Goal: Browse casually: Explore the website without a specific task or goal

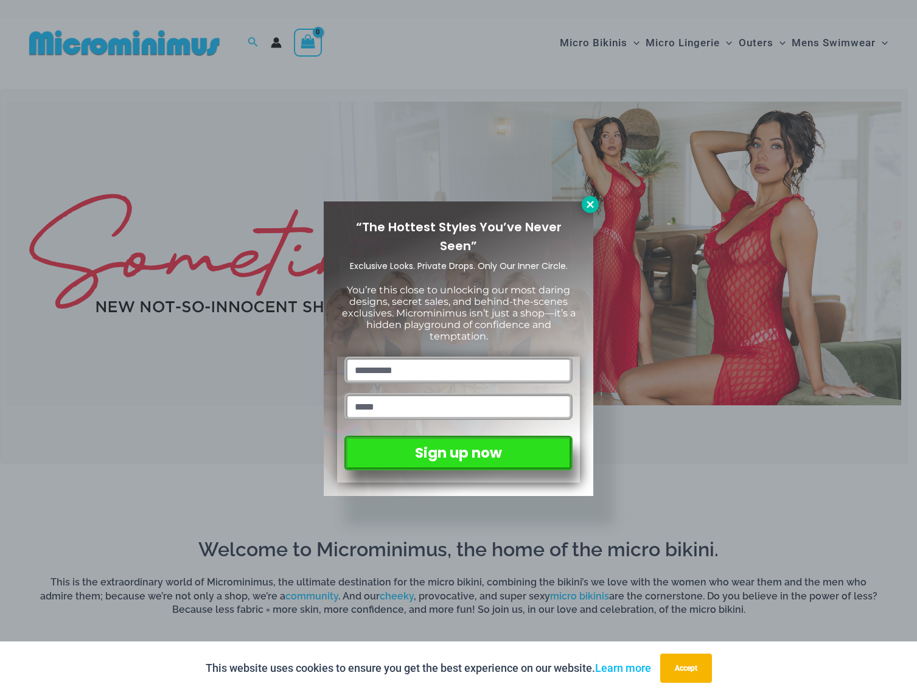
click at [584, 203] on button at bounding box center [590, 204] width 17 height 17
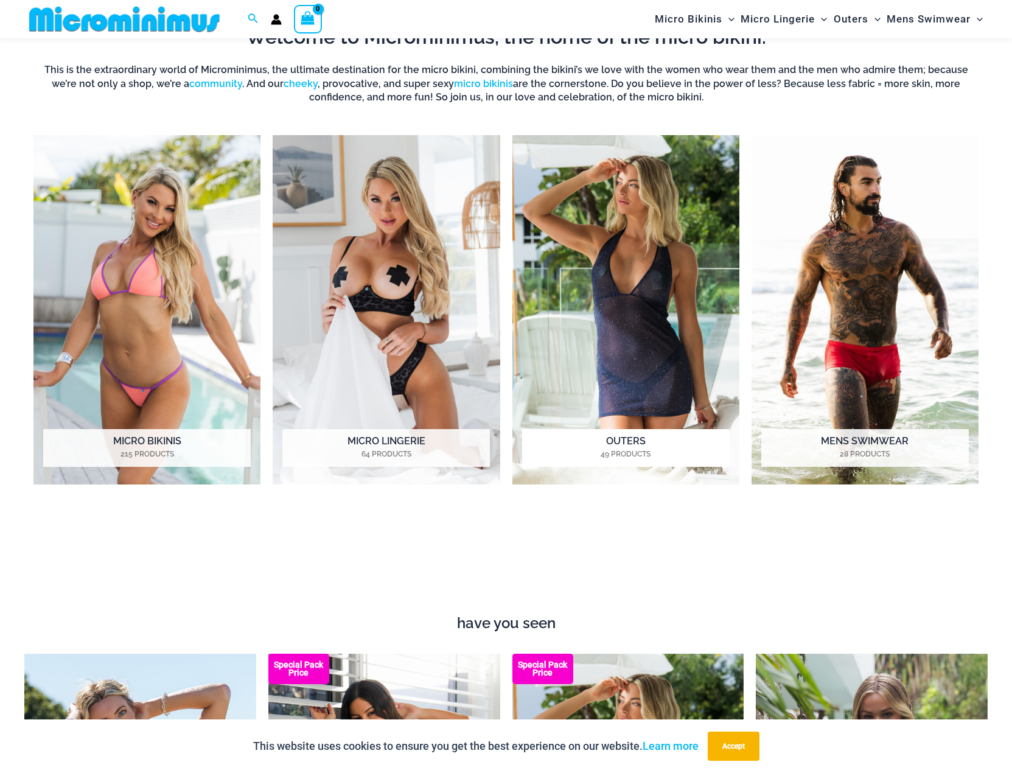
scroll to position [902, 0]
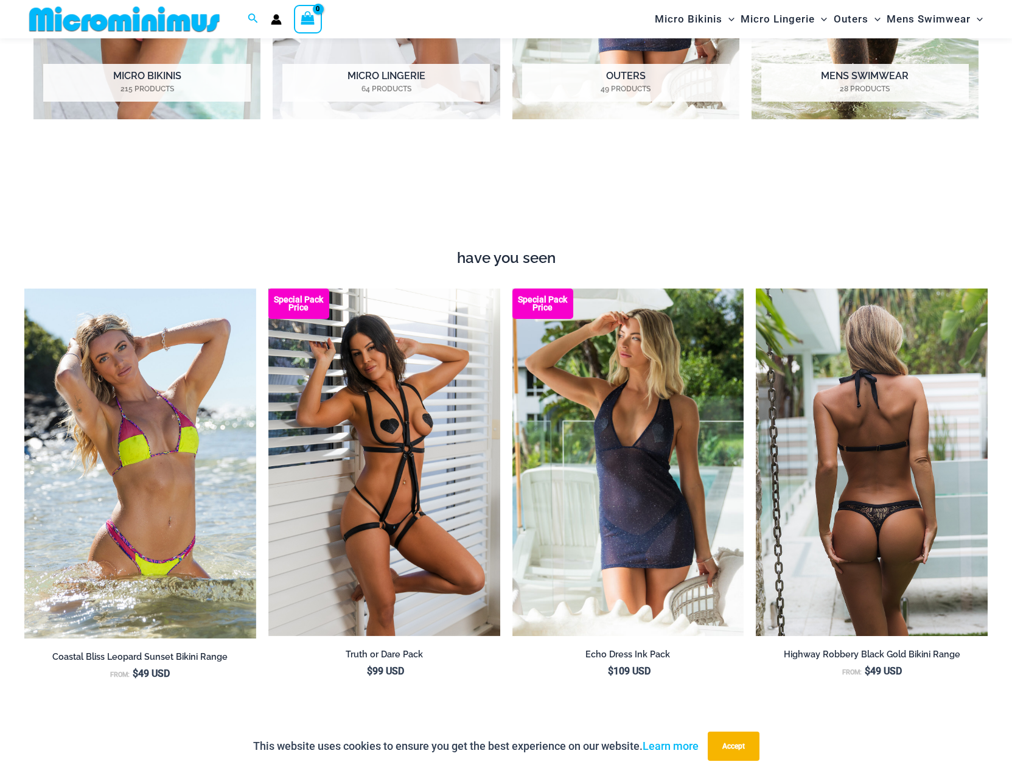
click at [902, 389] on img at bounding box center [872, 461] width 232 height 347
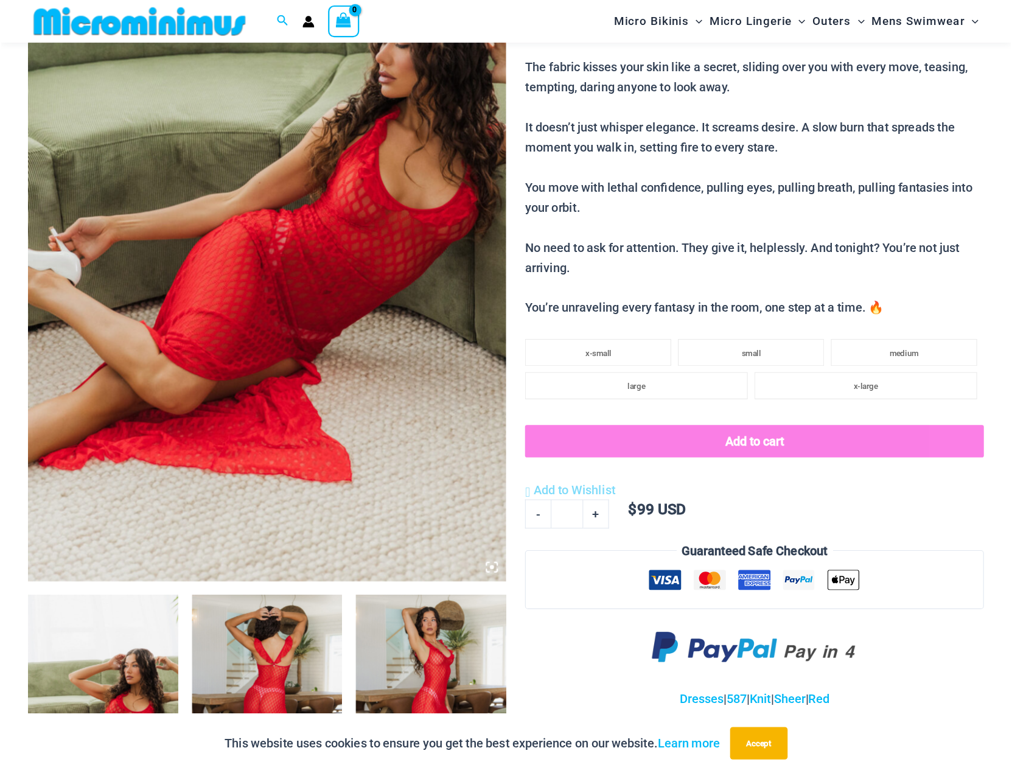
scroll to position [537, 0]
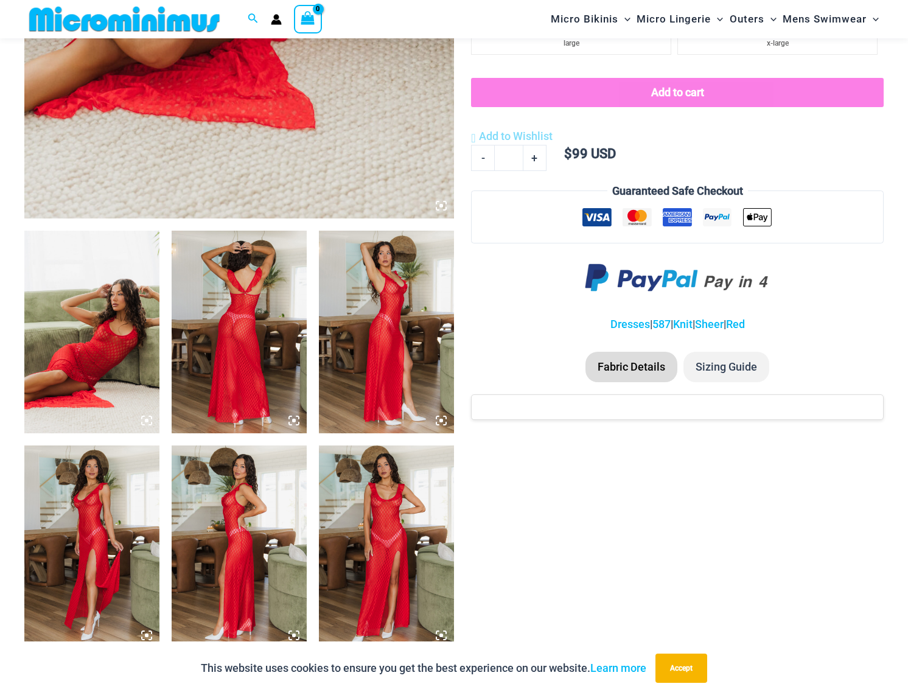
click at [385, 556] on img at bounding box center [386, 546] width 135 height 203
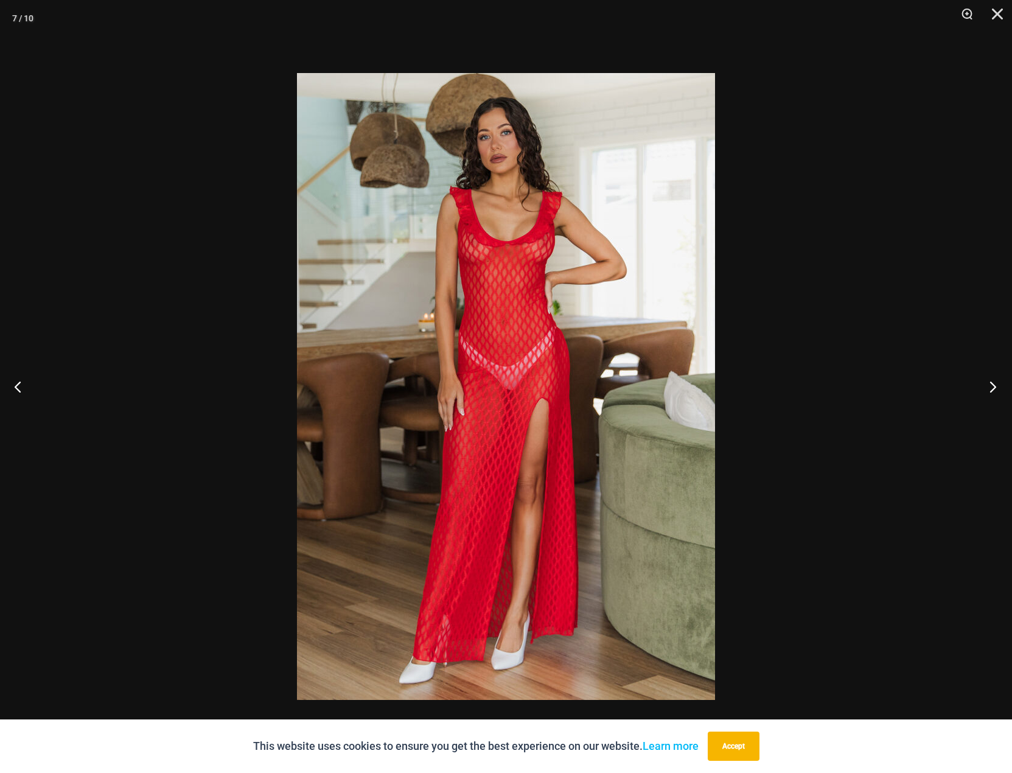
click at [907, 389] on button "Next" at bounding box center [989, 386] width 46 height 61
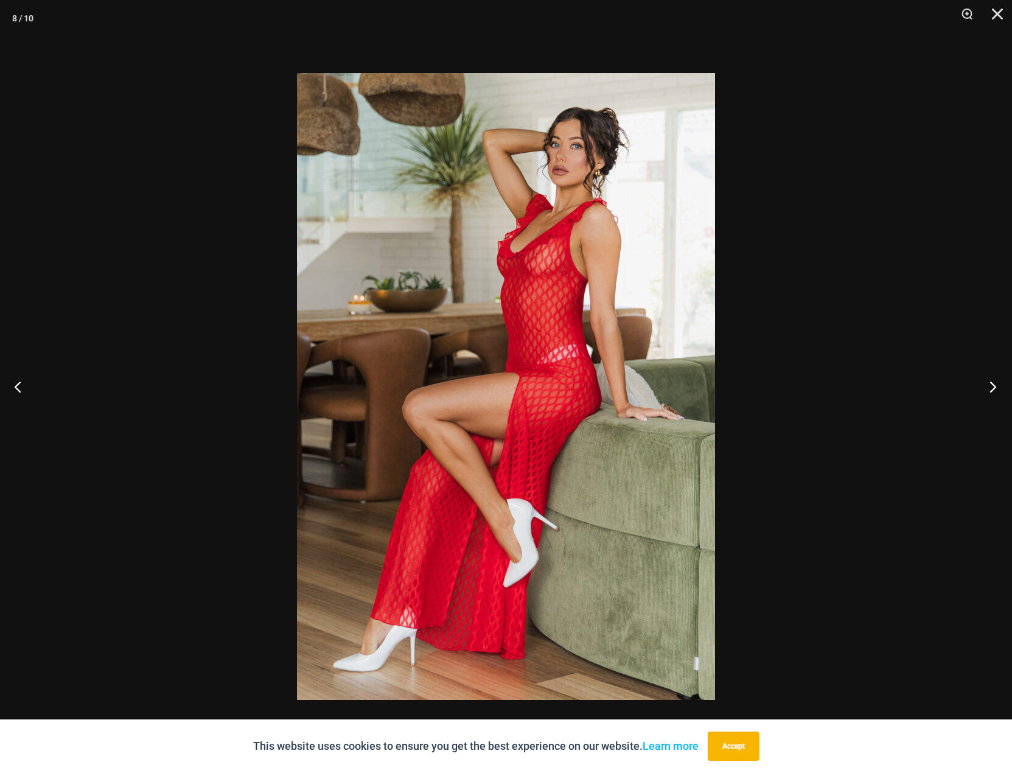
click at [907, 389] on button "Next" at bounding box center [989, 386] width 46 height 61
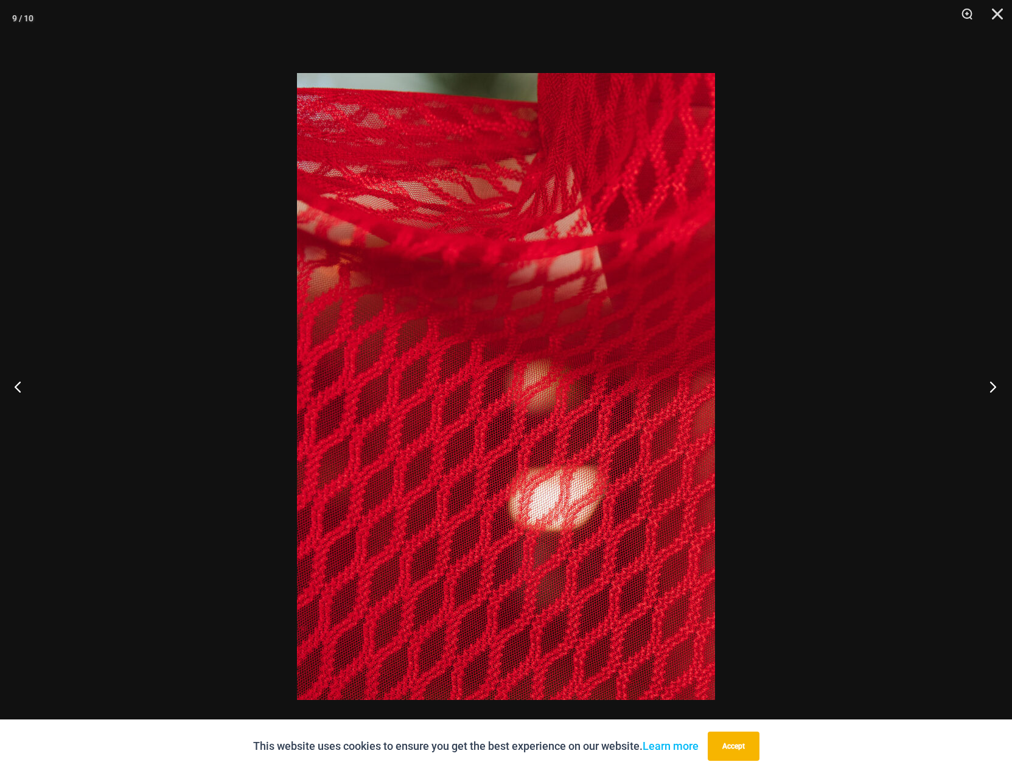
click at [907, 389] on button "Next" at bounding box center [989, 386] width 46 height 61
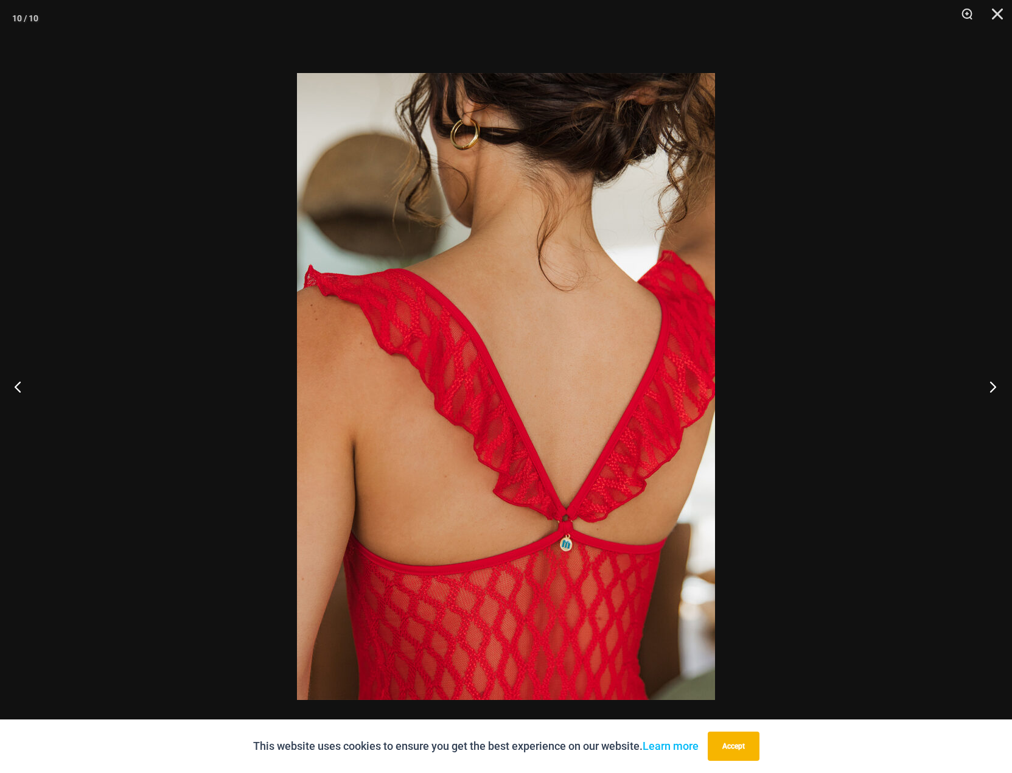
click at [907, 389] on button "Next" at bounding box center [989, 386] width 46 height 61
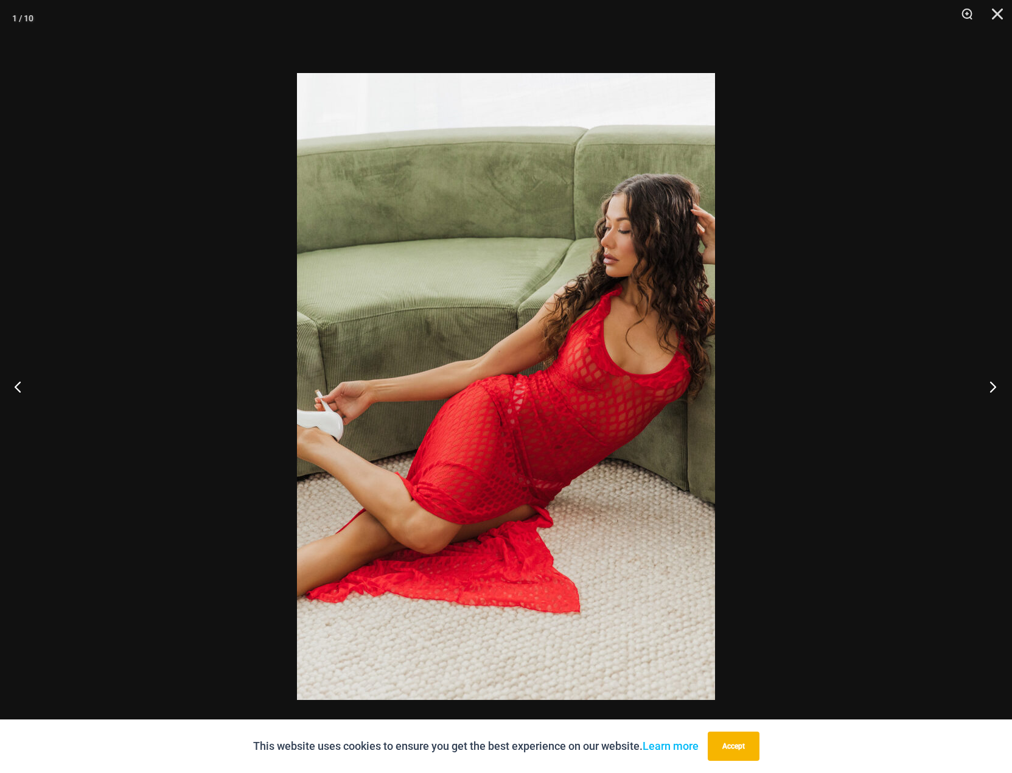
click at [907, 389] on button "Next" at bounding box center [989, 386] width 46 height 61
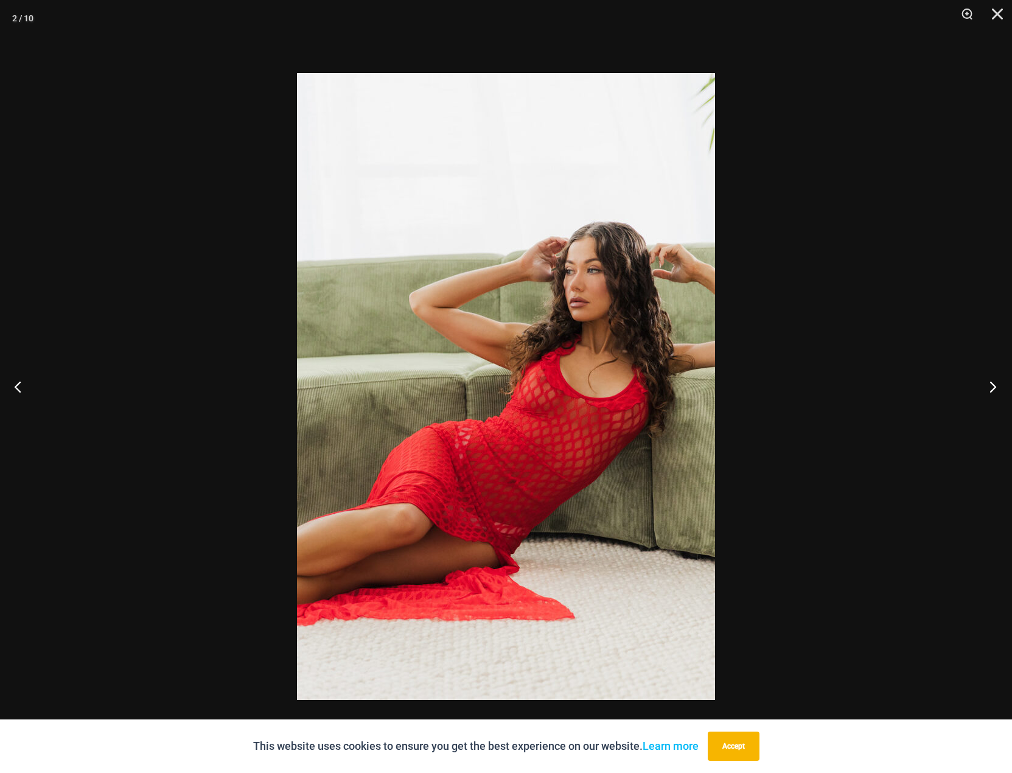
click at [907, 389] on button "Next" at bounding box center [989, 386] width 46 height 61
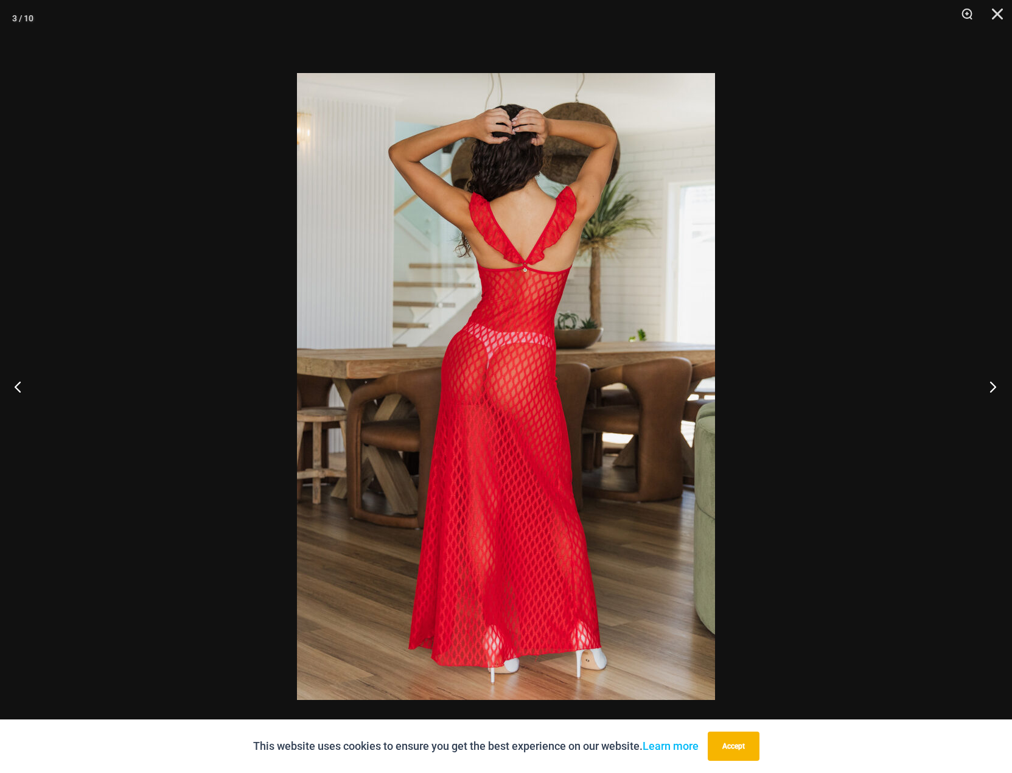
click at [907, 389] on button "Next" at bounding box center [989, 386] width 46 height 61
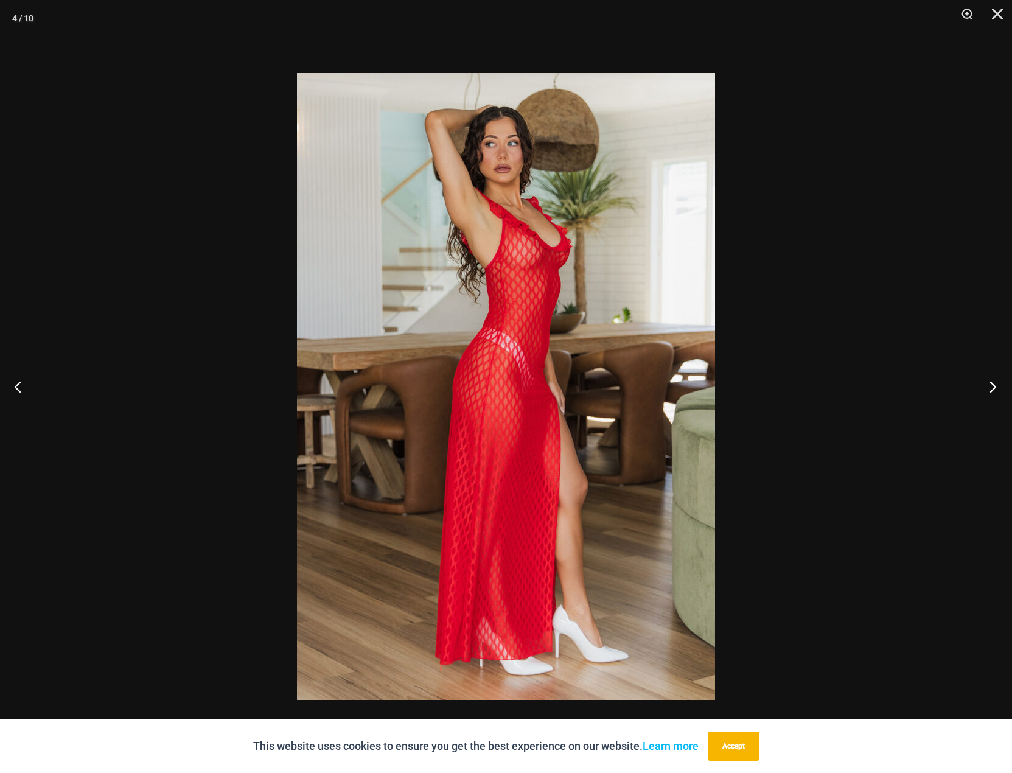
click at [907, 389] on button "Next" at bounding box center [989, 386] width 46 height 61
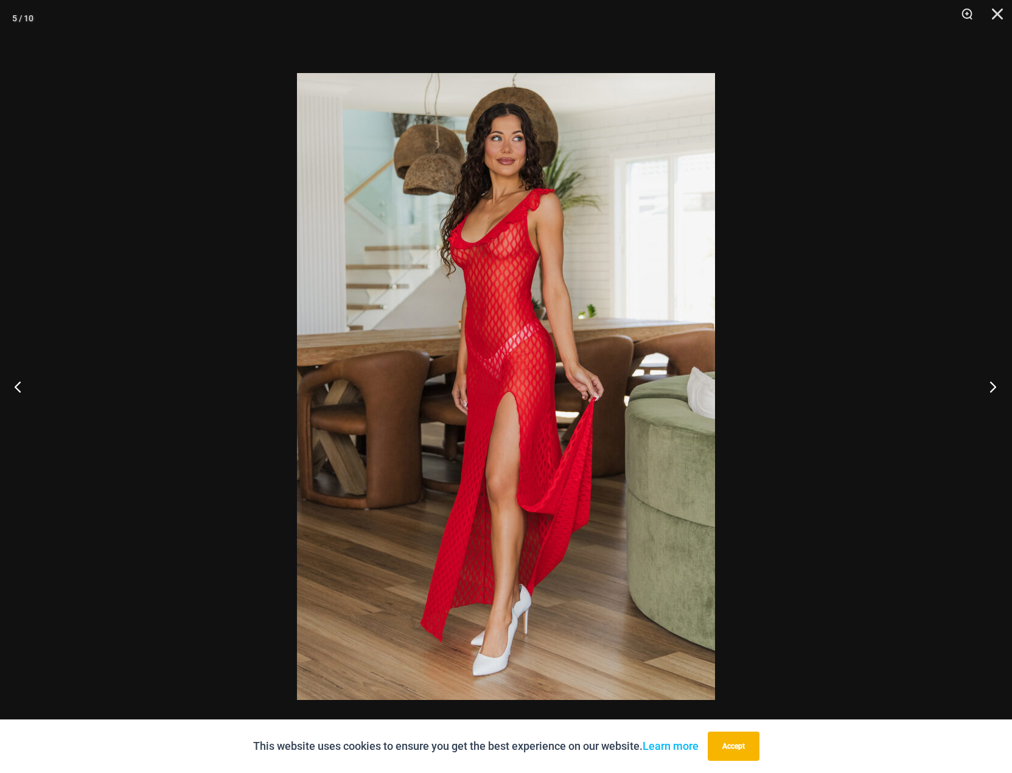
click at [907, 389] on button "Next" at bounding box center [989, 386] width 46 height 61
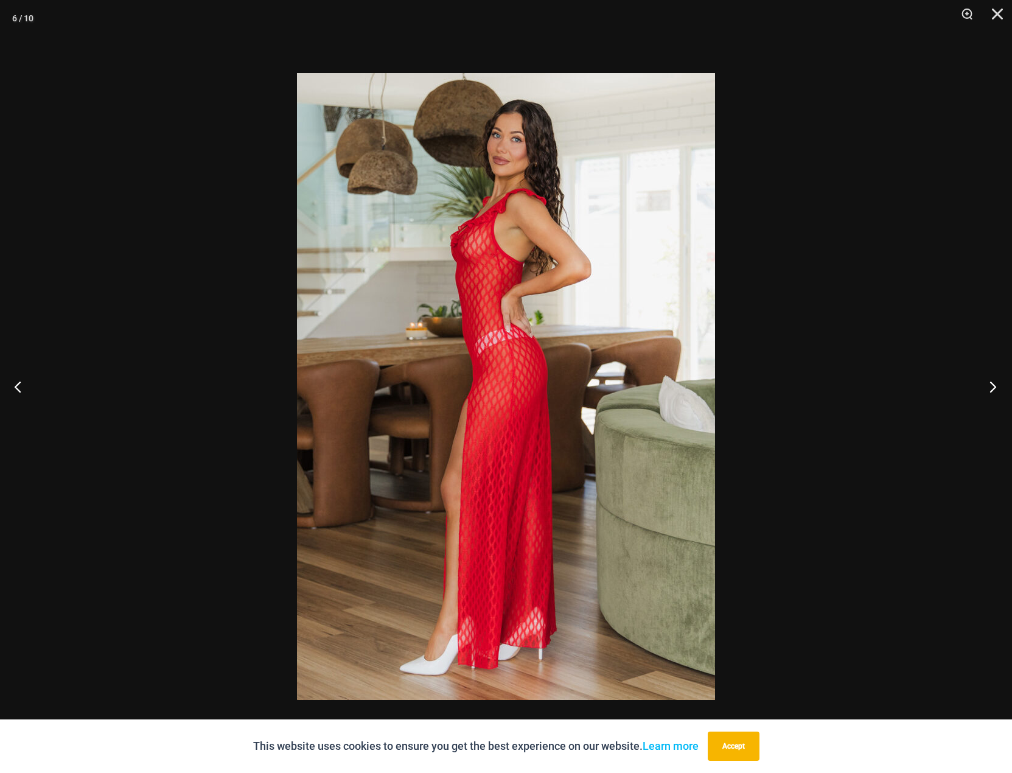
click at [907, 389] on button "Next" at bounding box center [989, 386] width 46 height 61
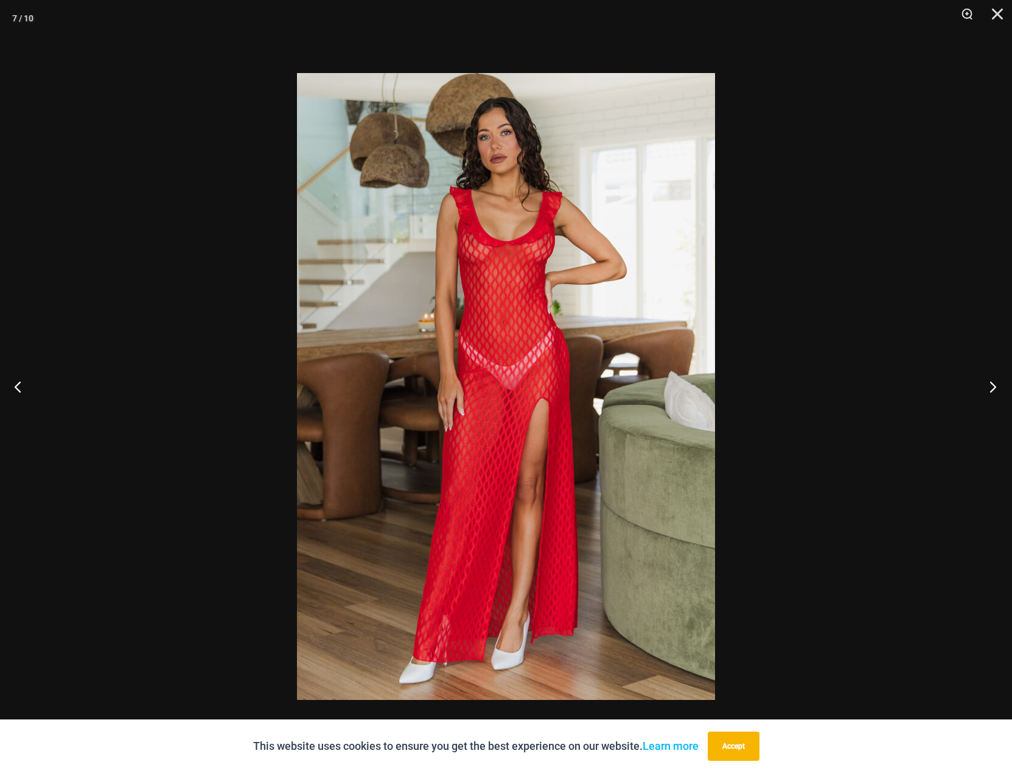
click at [907, 389] on button "Next" at bounding box center [989, 386] width 46 height 61
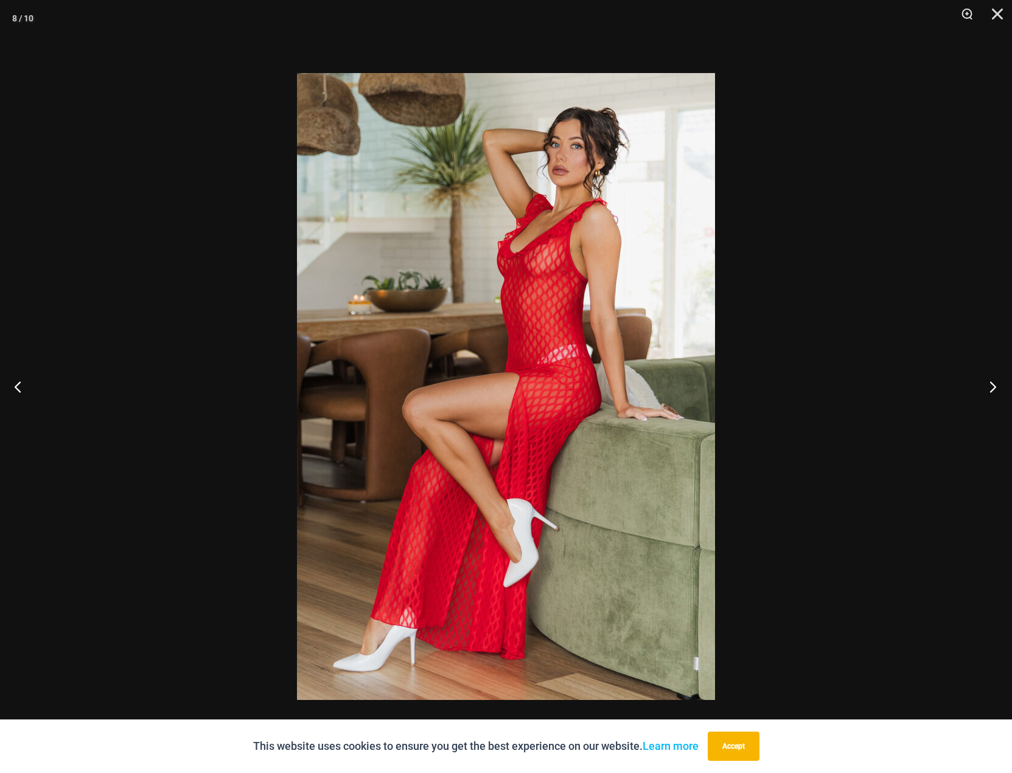
click at [907, 389] on button "Next" at bounding box center [989, 386] width 46 height 61
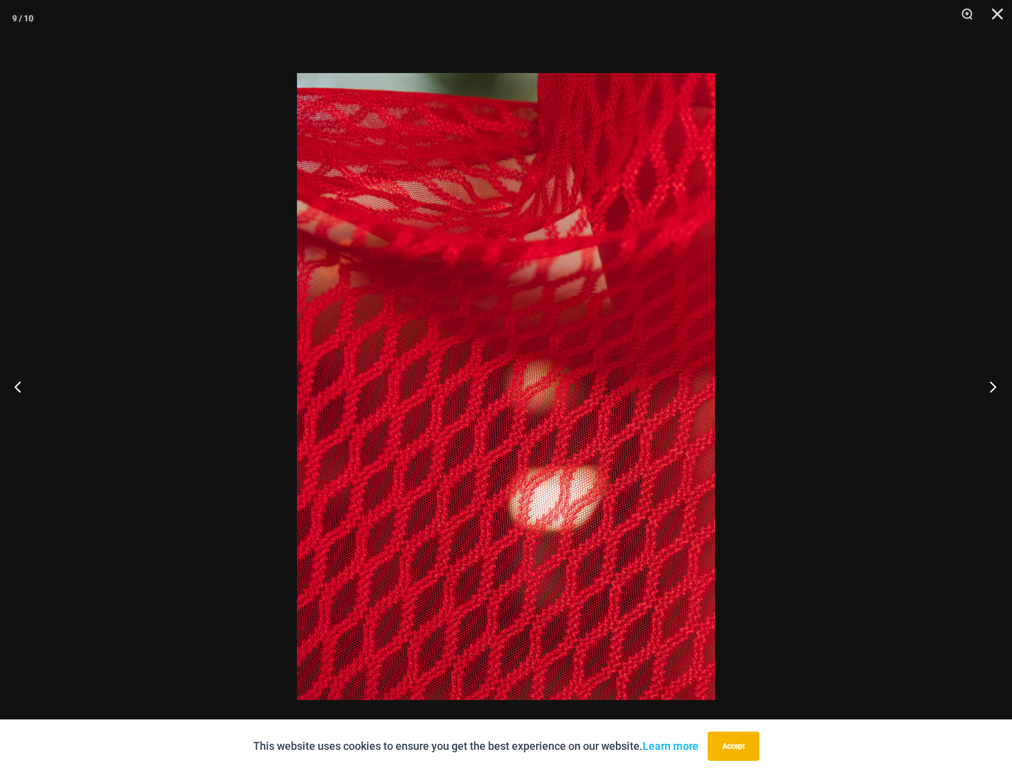
click at [907, 389] on button "Next" at bounding box center [989, 386] width 46 height 61
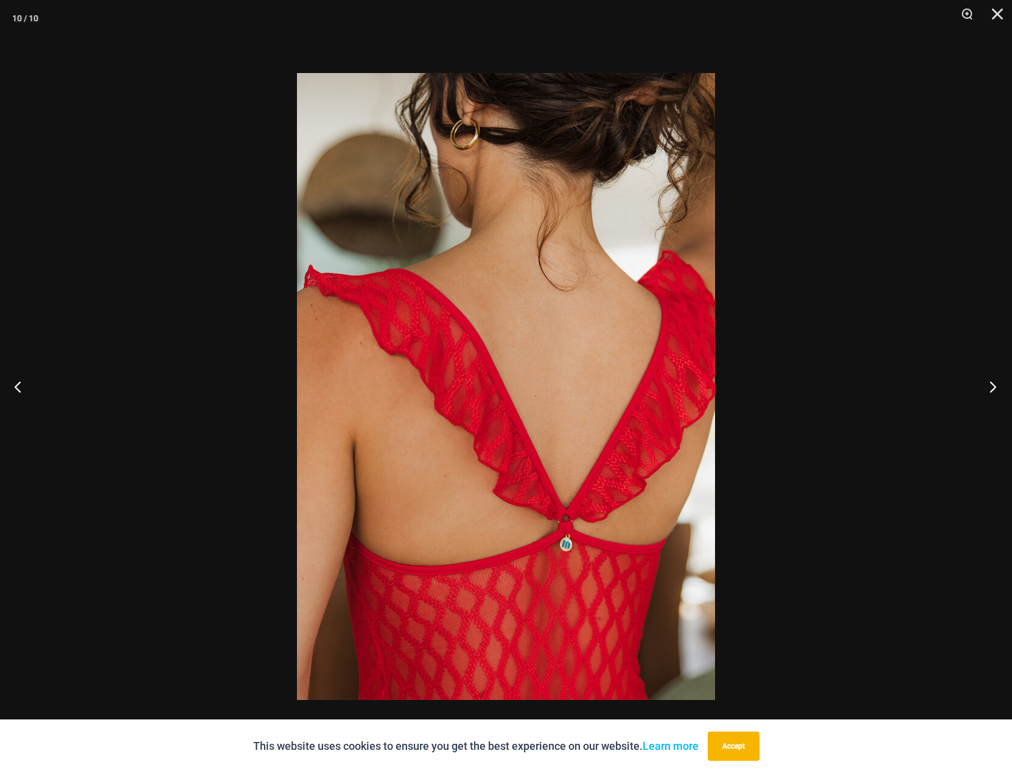
click at [907, 389] on button "Next" at bounding box center [989, 386] width 46 height 61
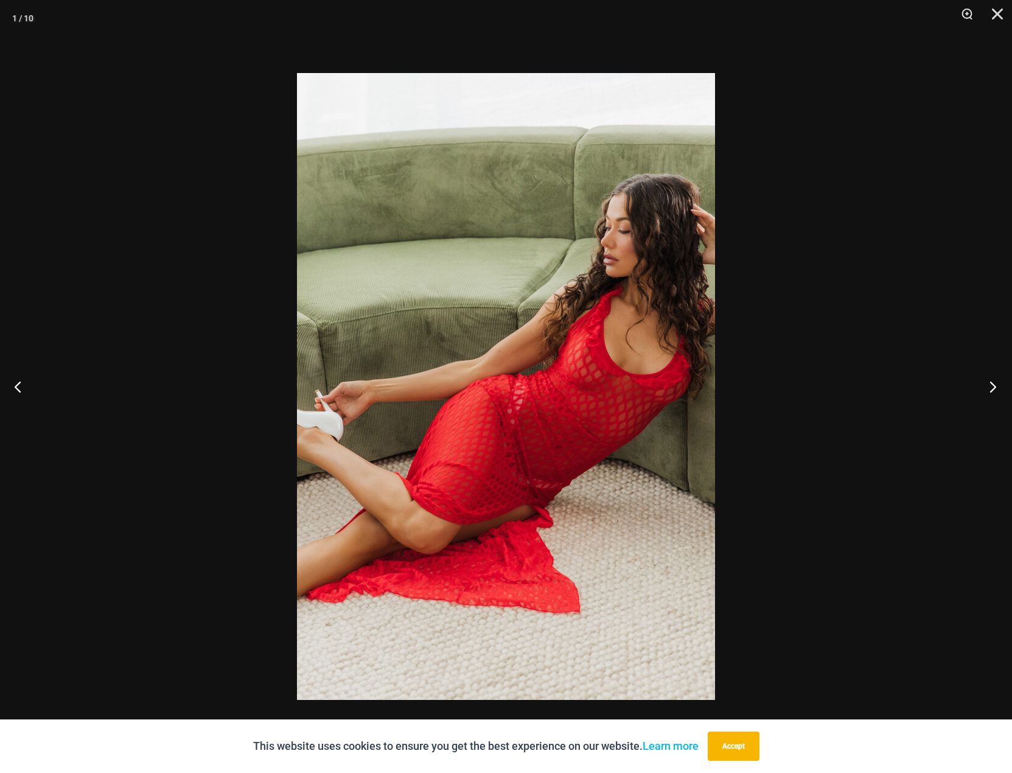
click at [907, 389] on button "Next" at bounding box center [989, 386] width 46 height 61
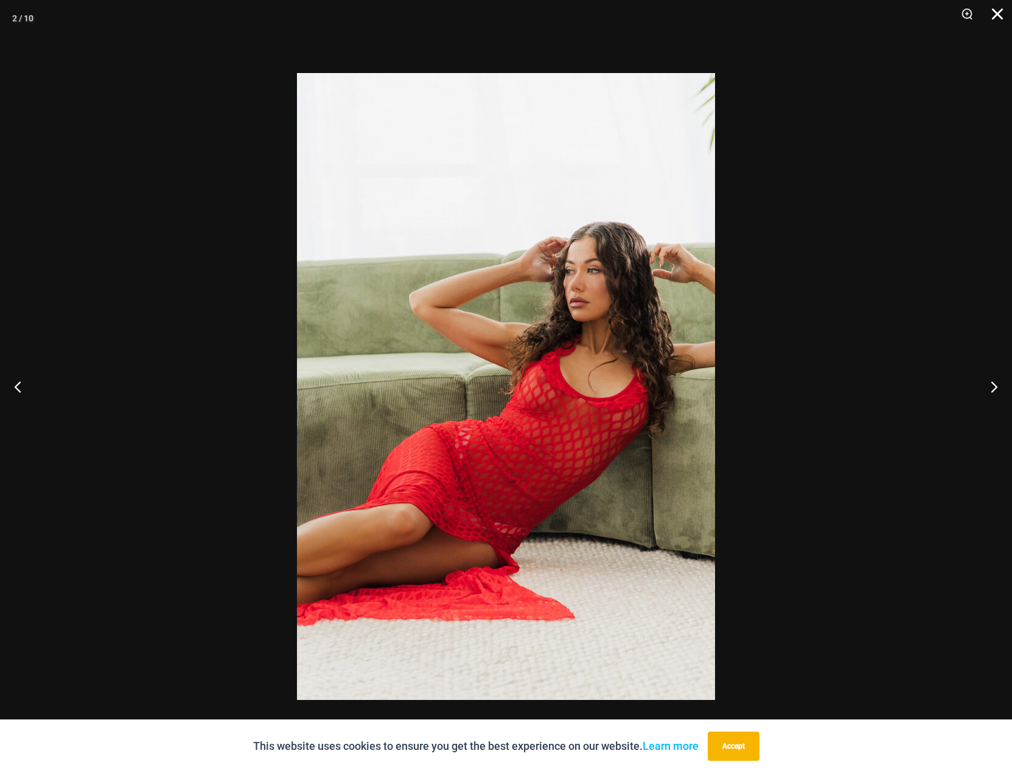
click at [907, 7] on button "Close" at bounding box center [993, 18] width 30 height 37
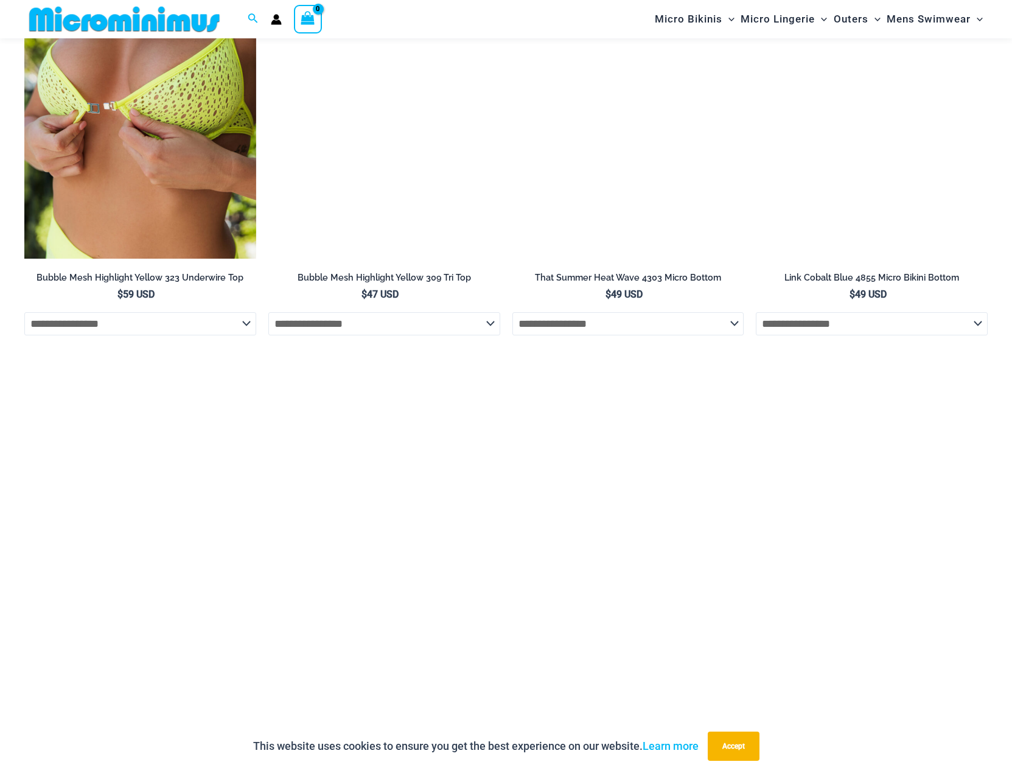
scroll to position [1814, 0]
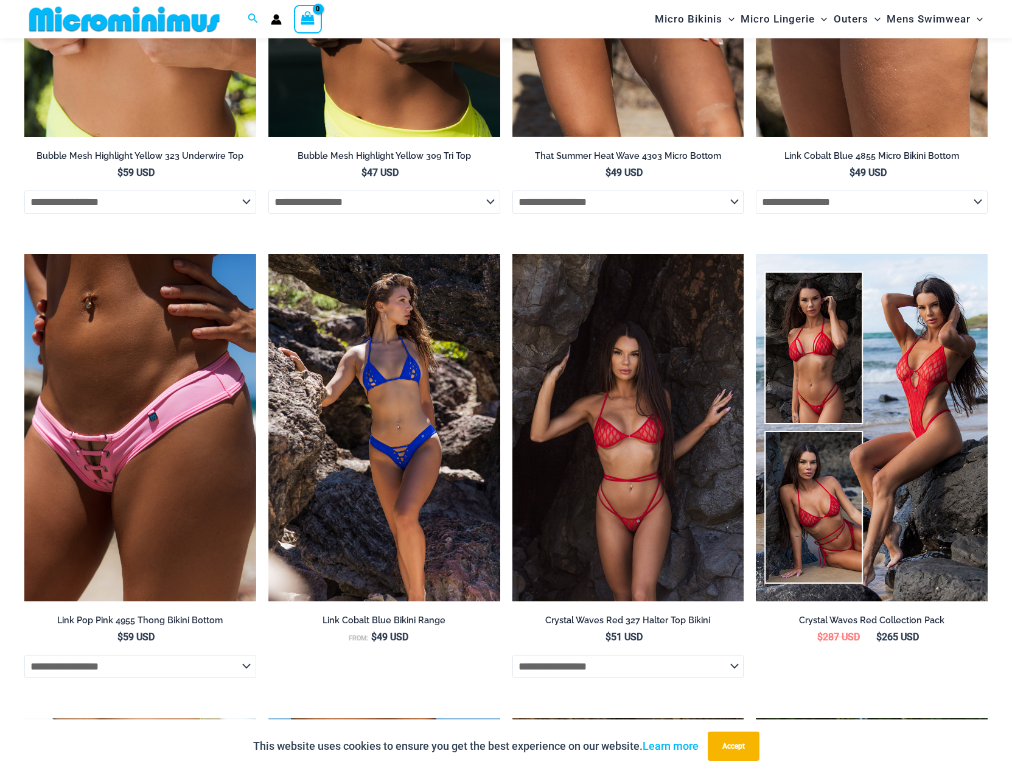
click at [589, 394] on img at bounding box center [628, 427] width 232 height 347
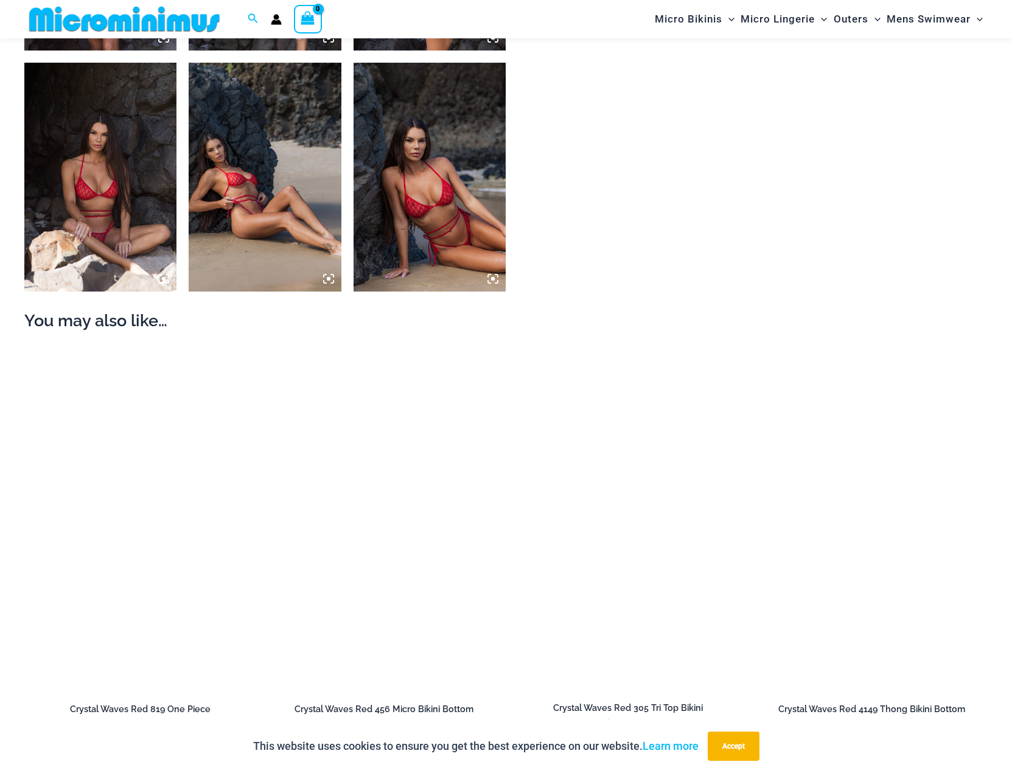
scroll to position [1206, 0]
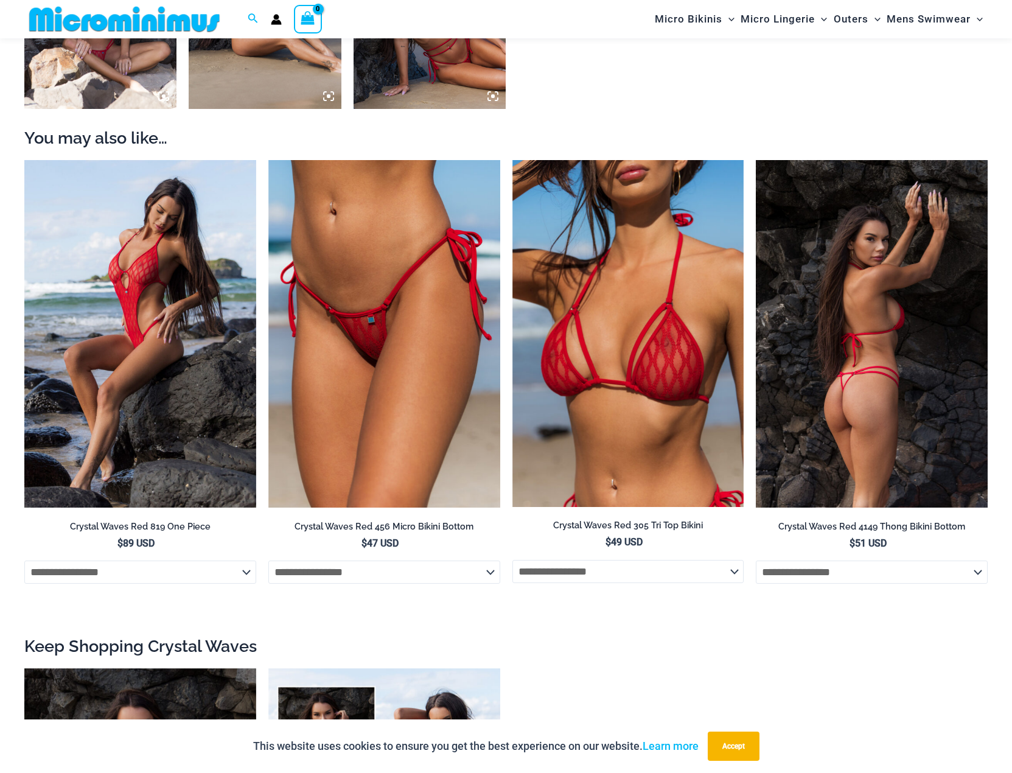
click at [860, 366] on img at bounding box center [872, 333] width 232 height 347
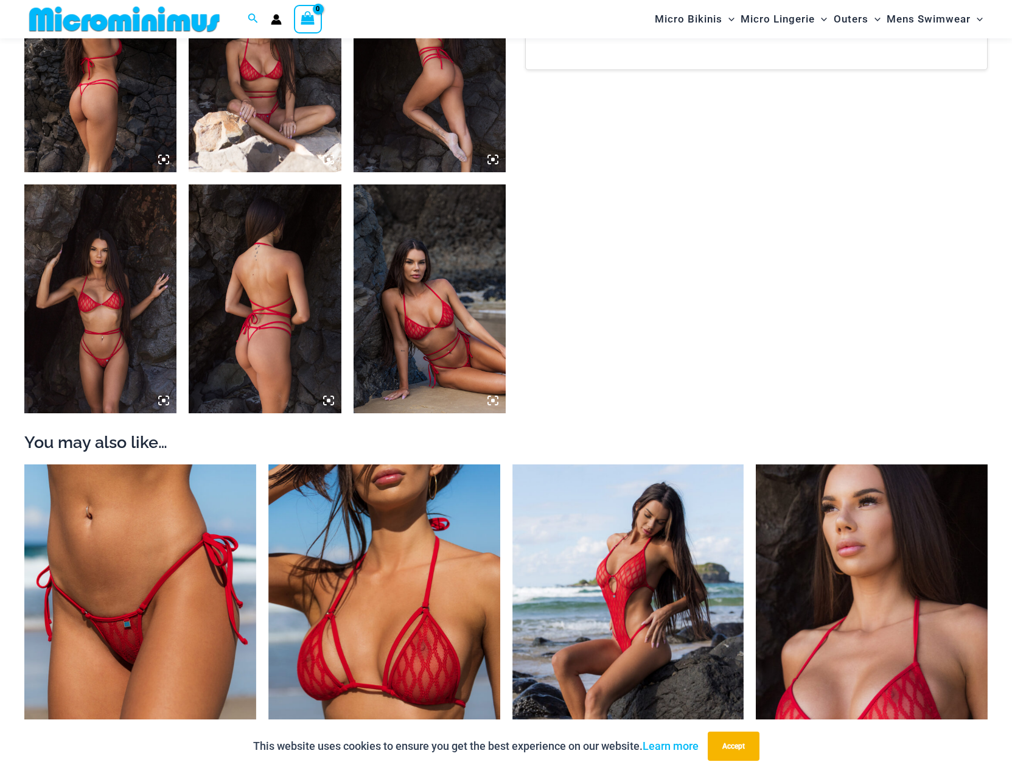
scroll to position [1084, 0]
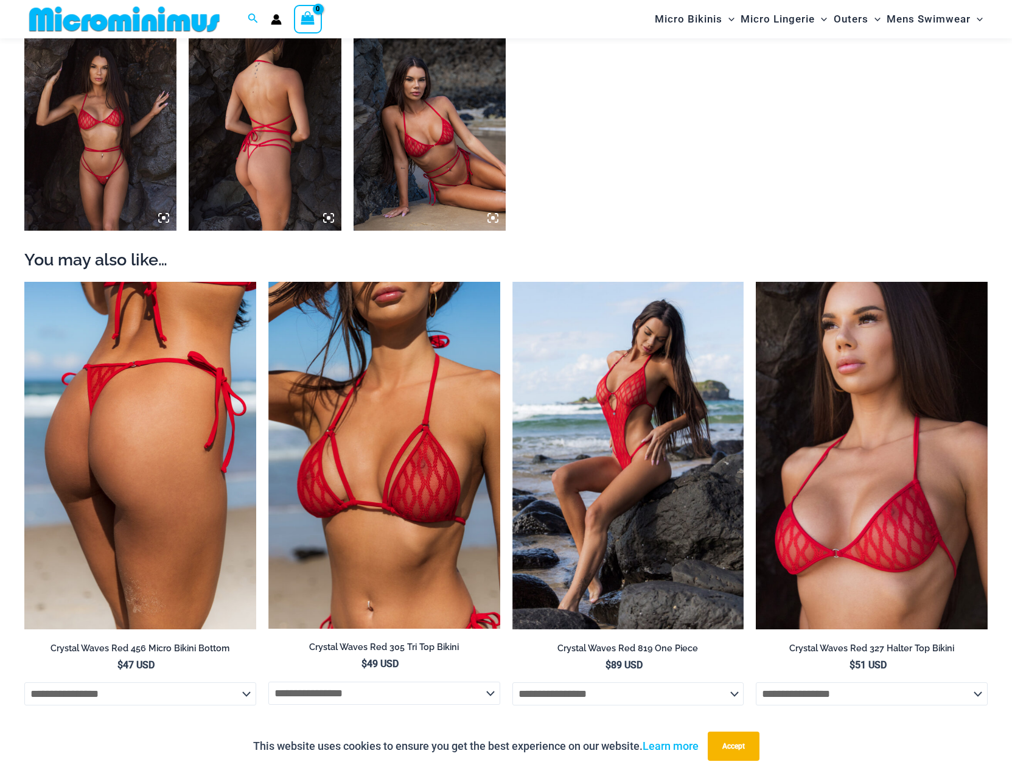
click at [176, 451] on img at bounding box center [140, 455] width 232 height 347
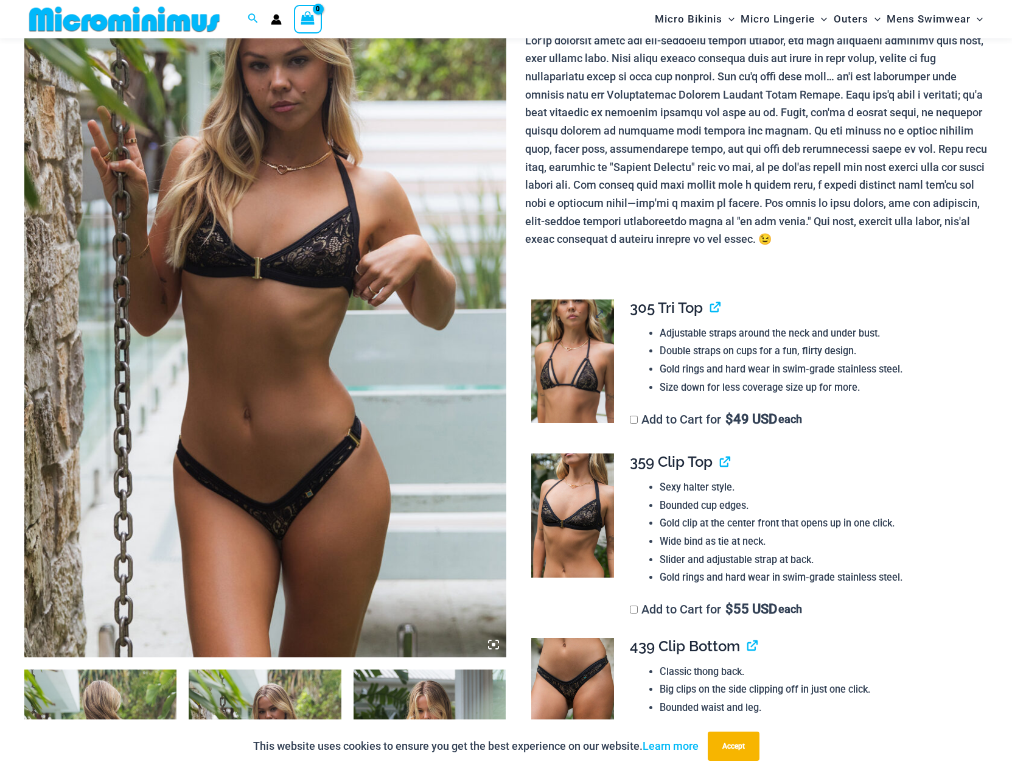
scroll to position [172, 0]
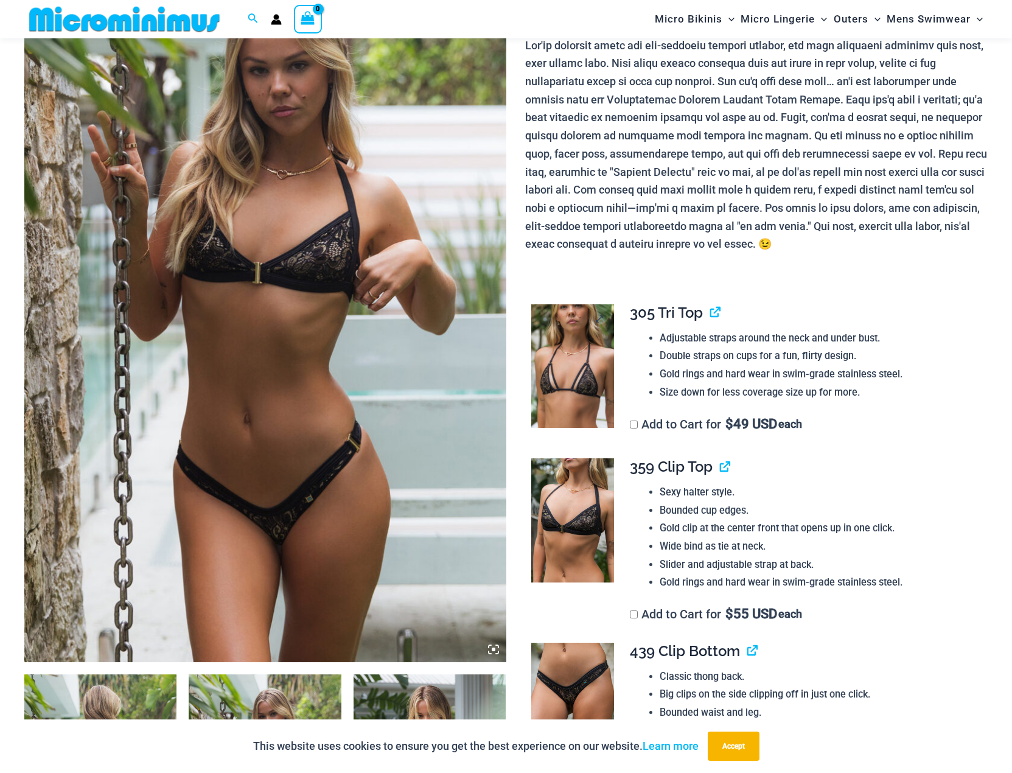
click at [588, 375] on img at bounding box center [572, 366] width 83 height 124
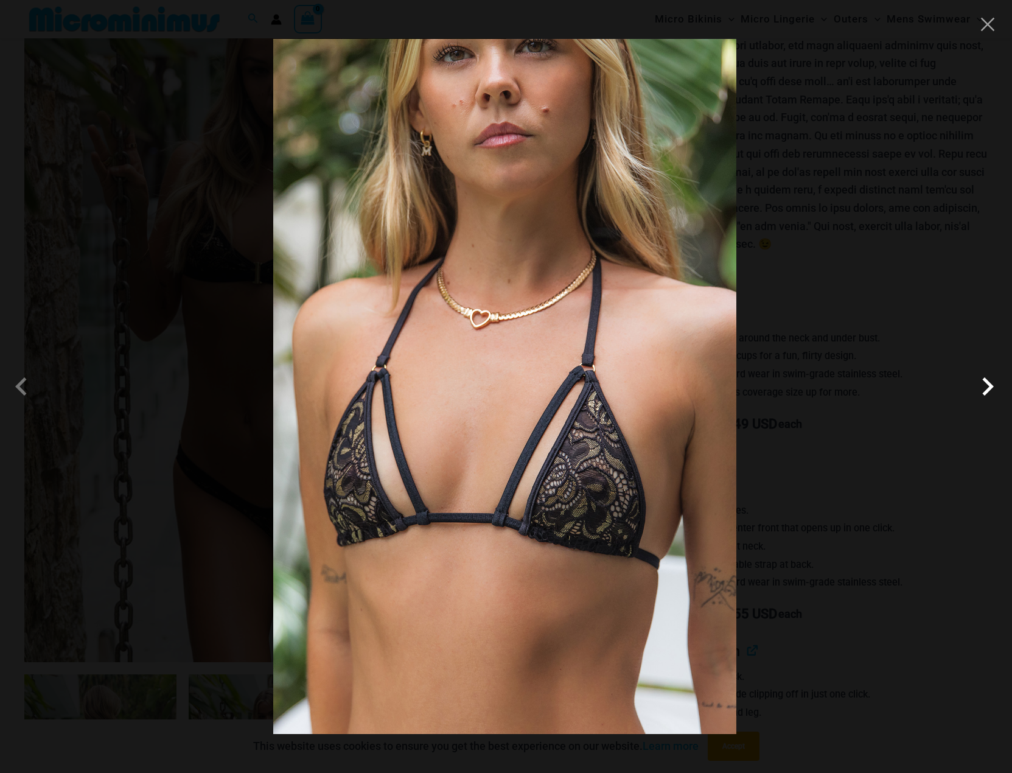
click at [986, 384] on span at bounding box center [987, 386] width 37 height 37
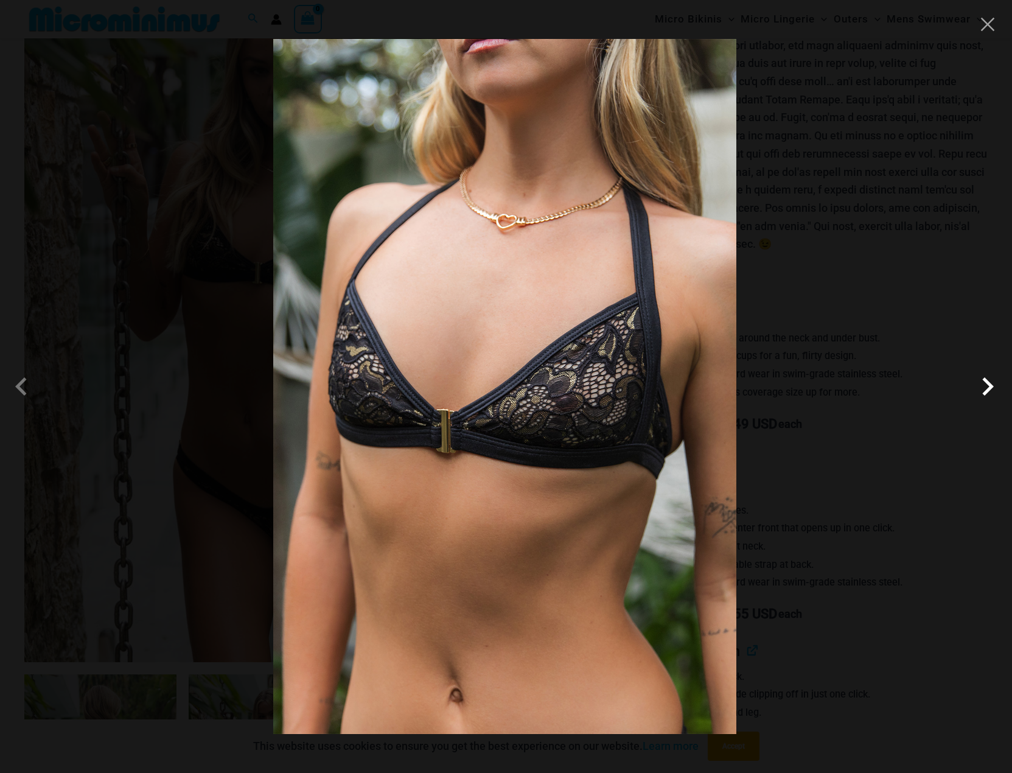
click at [986, 384] on span at bounding box center [987, 386] width 37 height 37
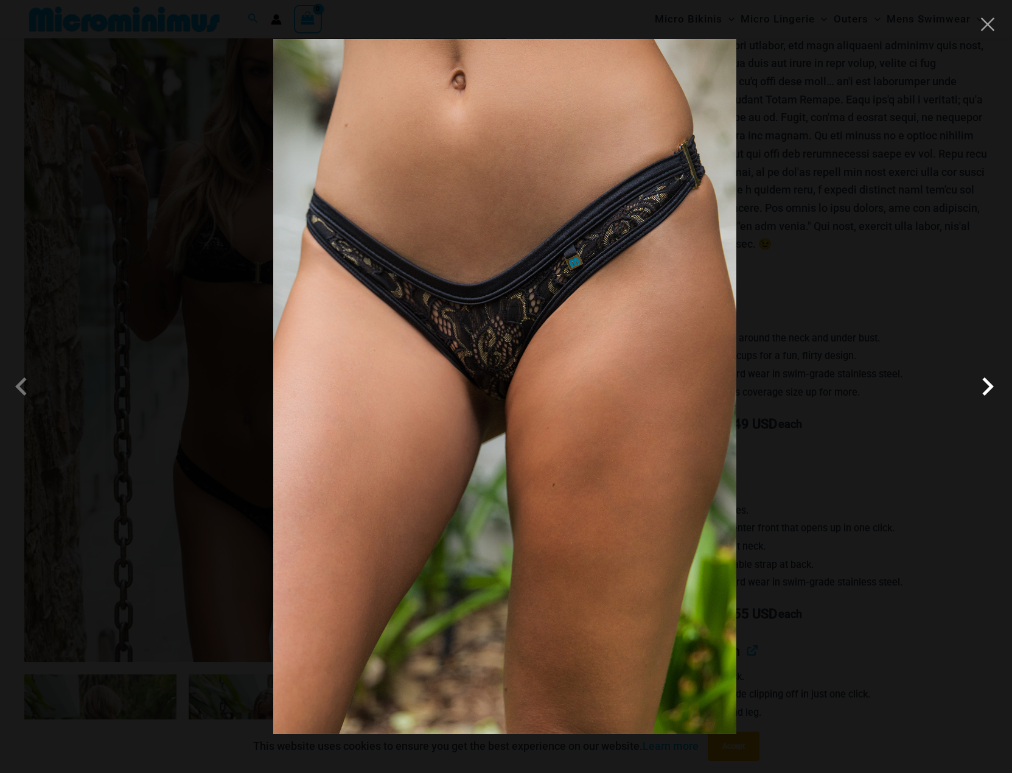
click at [986, 384] on span at bounding box center [987, 386] width 37 height 37
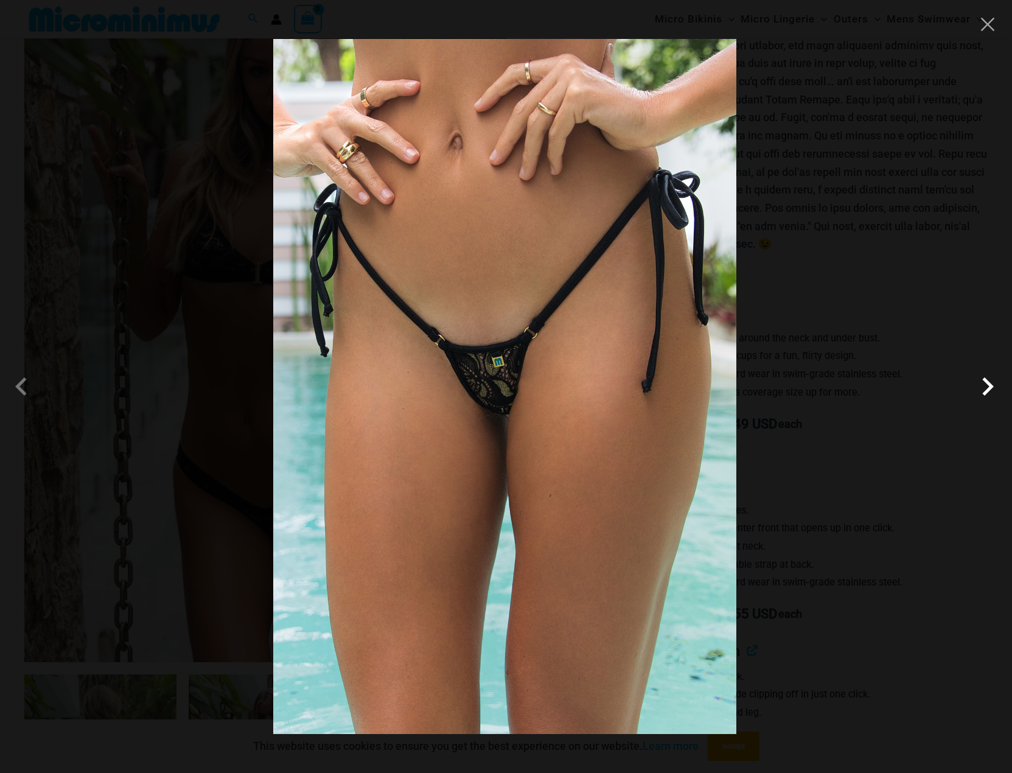
click at [986, 384] on span at bounding box center [987, 386] width 37 height 37
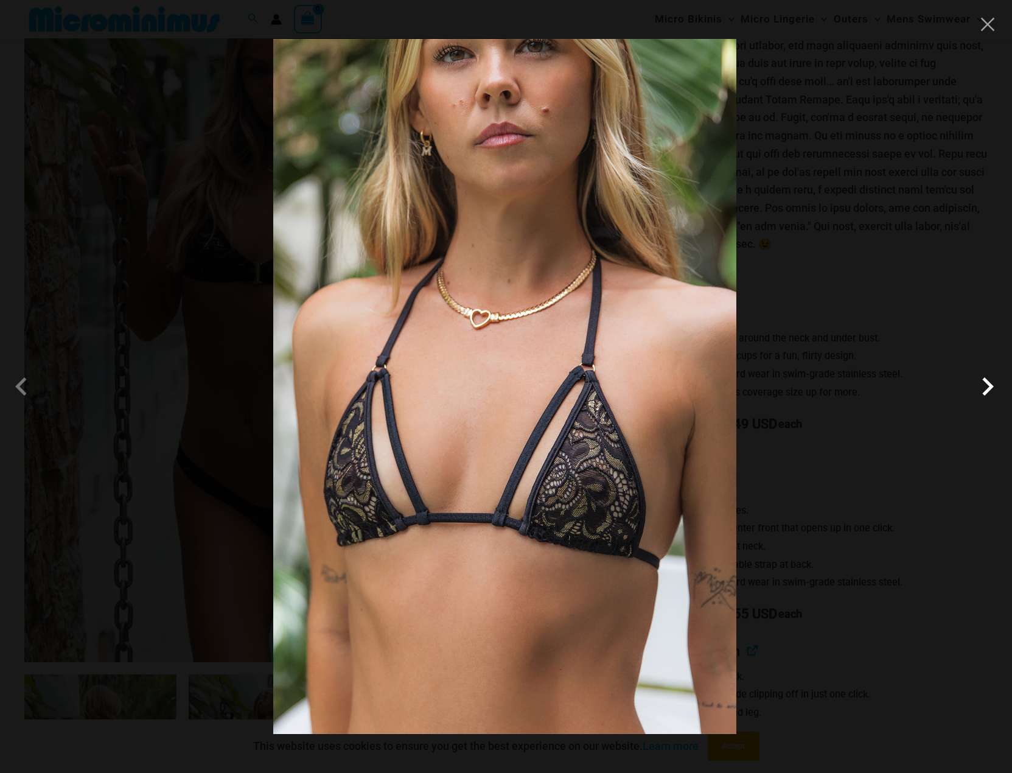
click at [986, 384] on span at bounding box center [987, 386] width 37 height 37
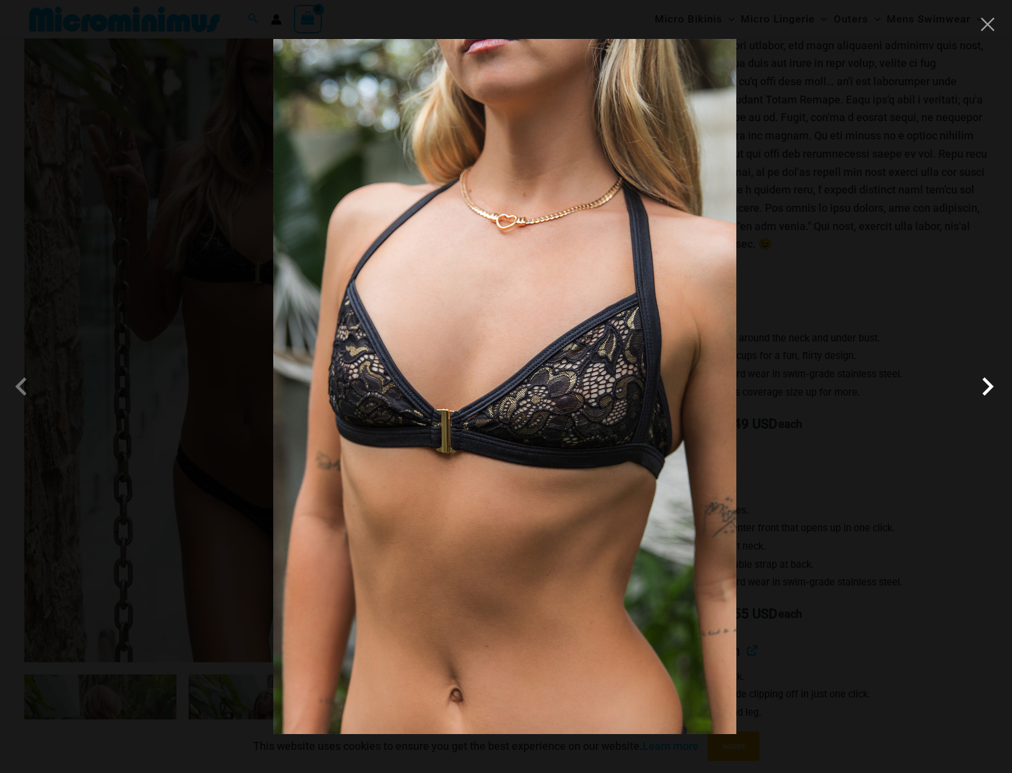
click at [986, 384] on span at bounding box center [987, 386] width 37 height 37
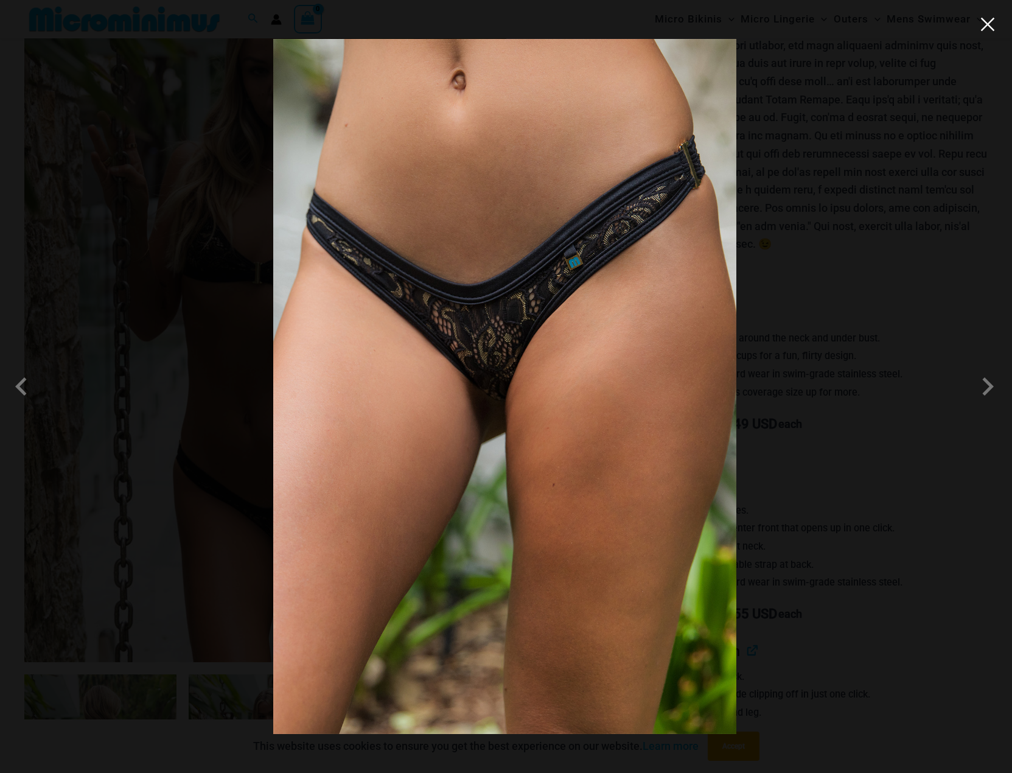
click at [986, 30] on button "Close" at bounding box center [987, 24] width 18 height 18
